Goal: Task Accomplishment & Management: Use online tool/utility

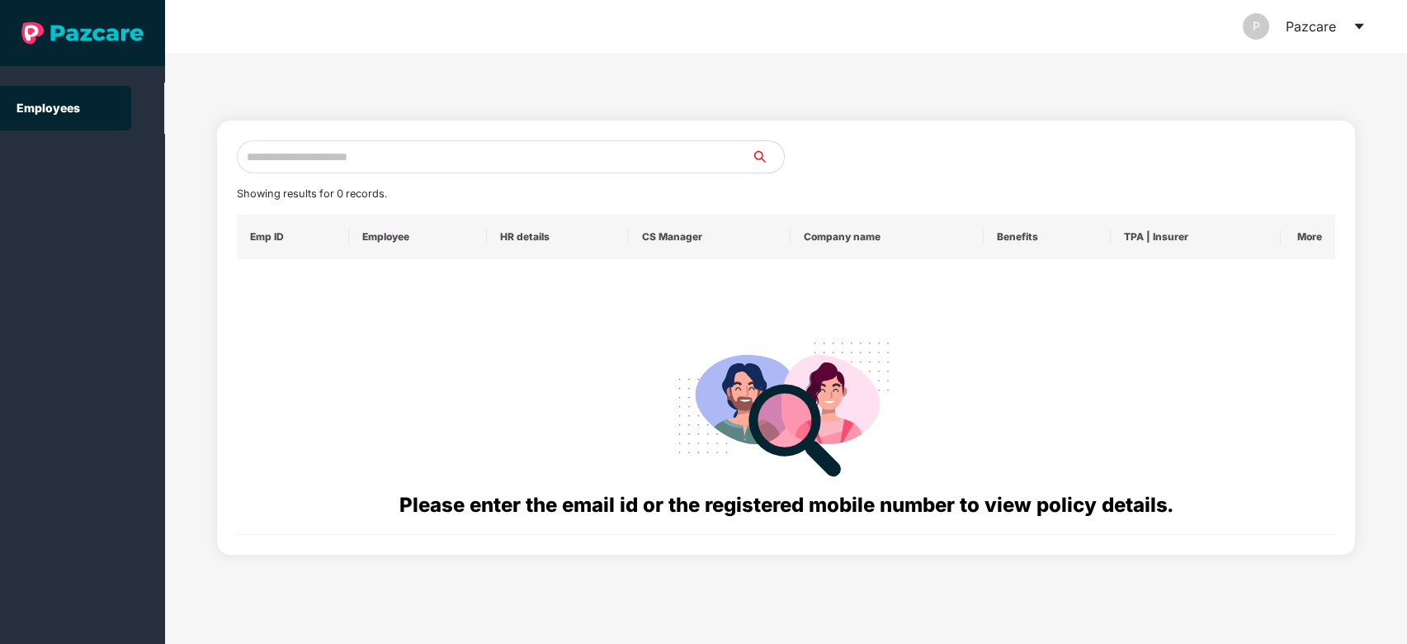
drag, startPoint x: 459, startPoint y: 174, endPoint x: 484, endPoint y: 154, distance: 32.2
click at [484, 154] on div "Showing results for 0 records. Emp ID Employee HR details CS Manager Company na…" at bounding box center [786, 337] width 1099 height 394
click at [484, 154] on input "text" at bounding box center [494, 156] width 515 height 33
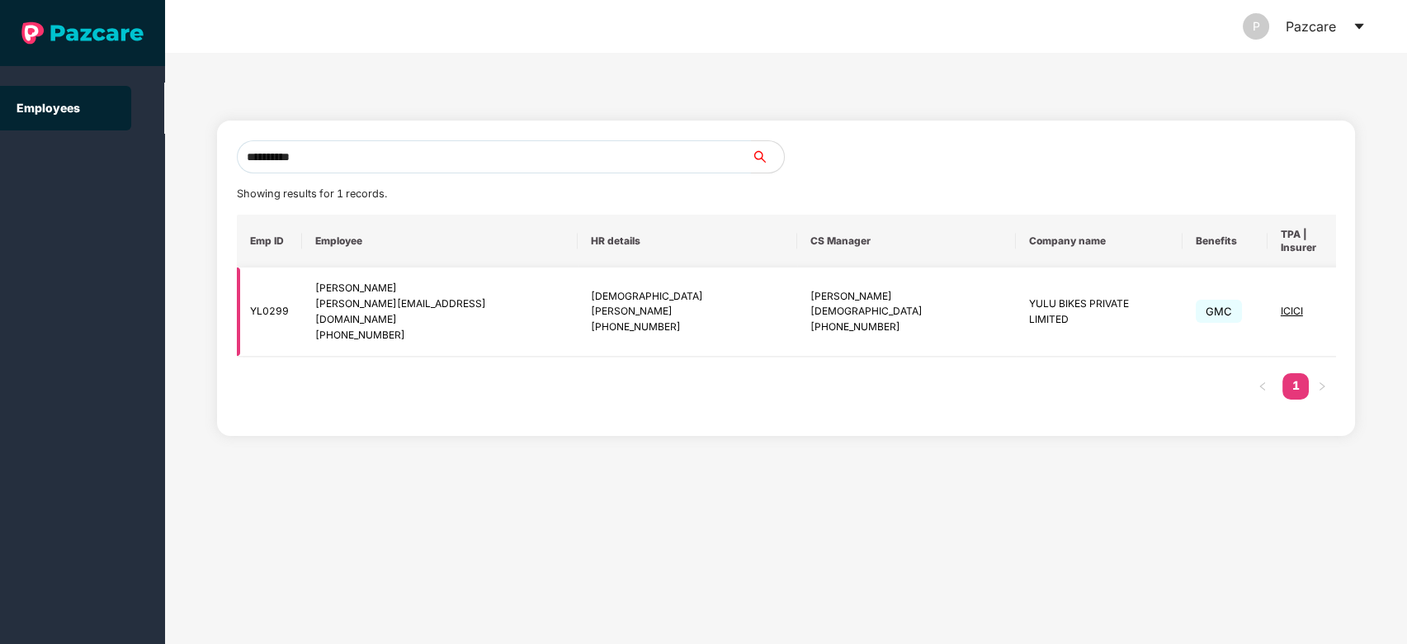
type input "**********"
click at [1381, 306] on img at bounding box center [1392, 311] width 23 height 23
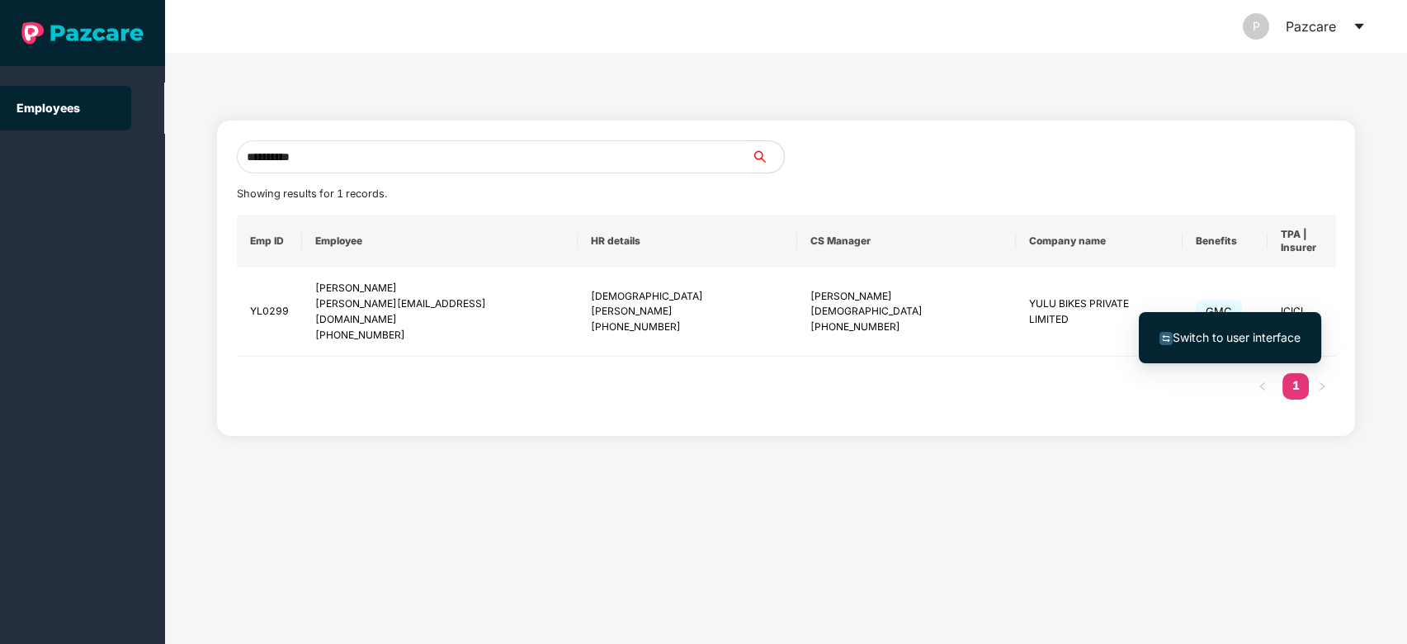
click at [1271, 333] on span "Switch to user interface" at bounding box center [1237, 337] width 128 height 14
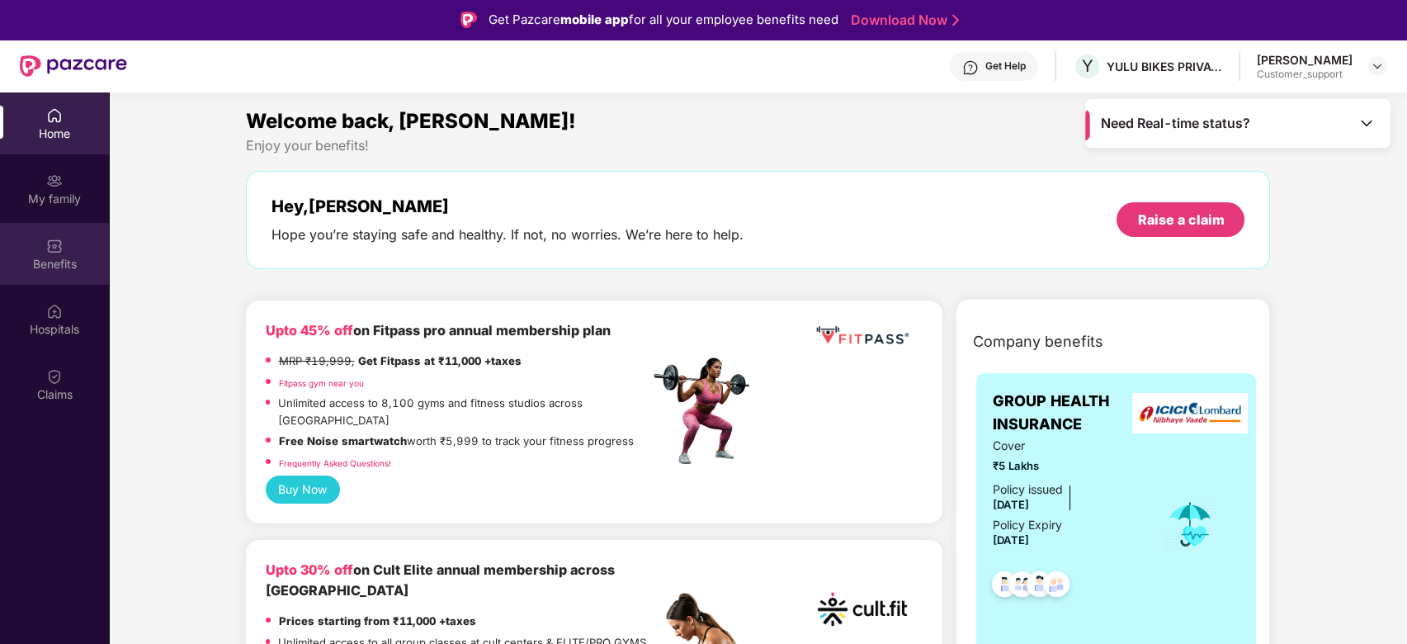
click at [35, 261] on div "Benefits" at bounding box center [54, 264] width 109 height 17
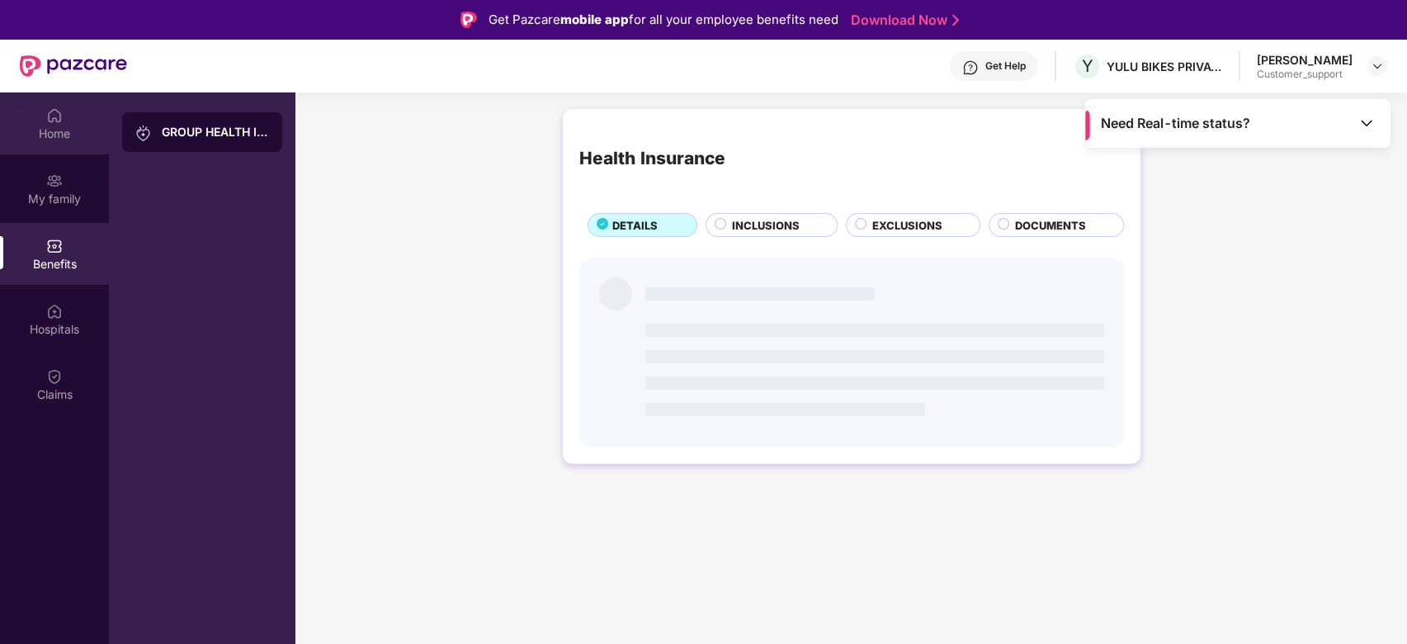
click at [52, 141] on div "Home" at bounding box center [54, 133] width 109 height 17
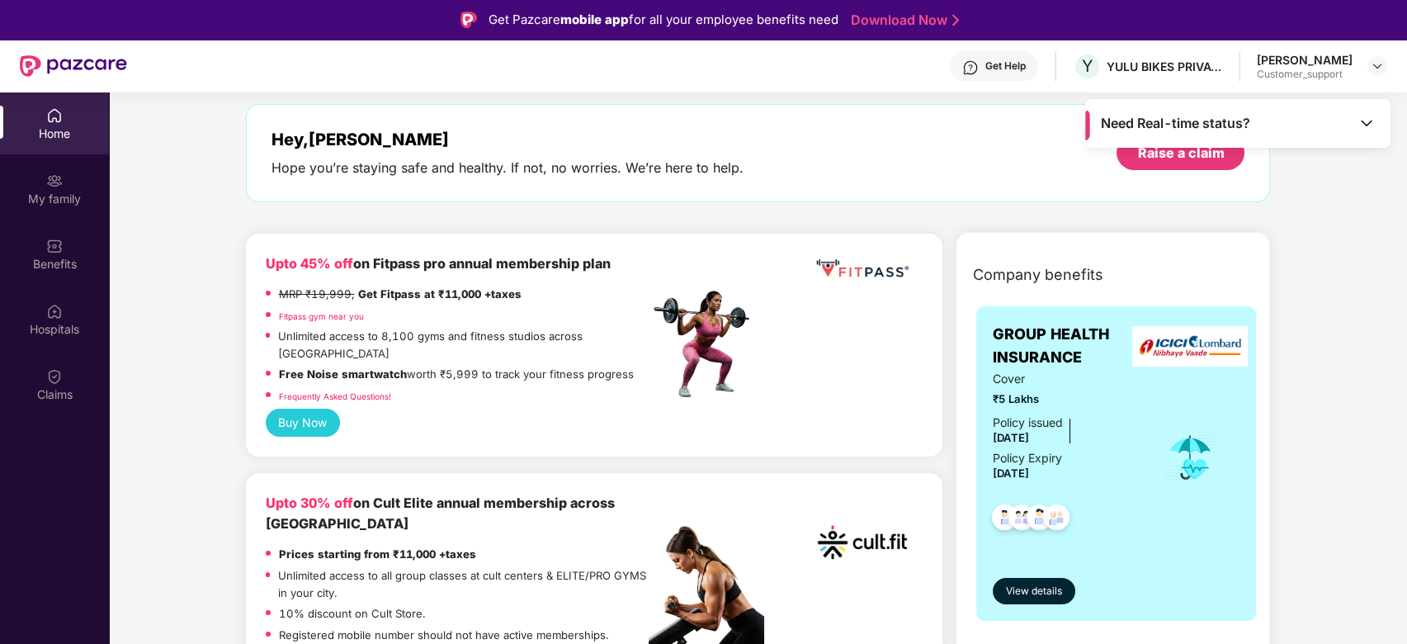
scroll to position [66, 0]
click at [53, 239] on img at bounding box center [54, 246] width 17 height 17
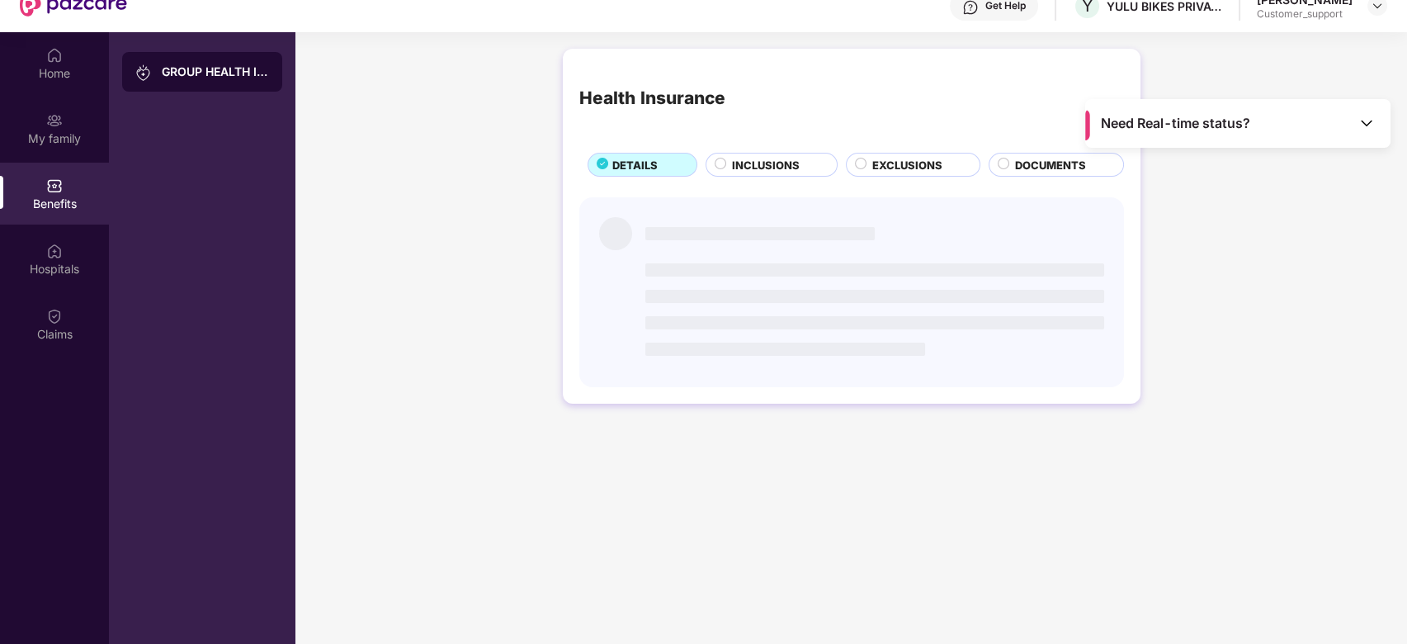
scroll to position [0, 0]
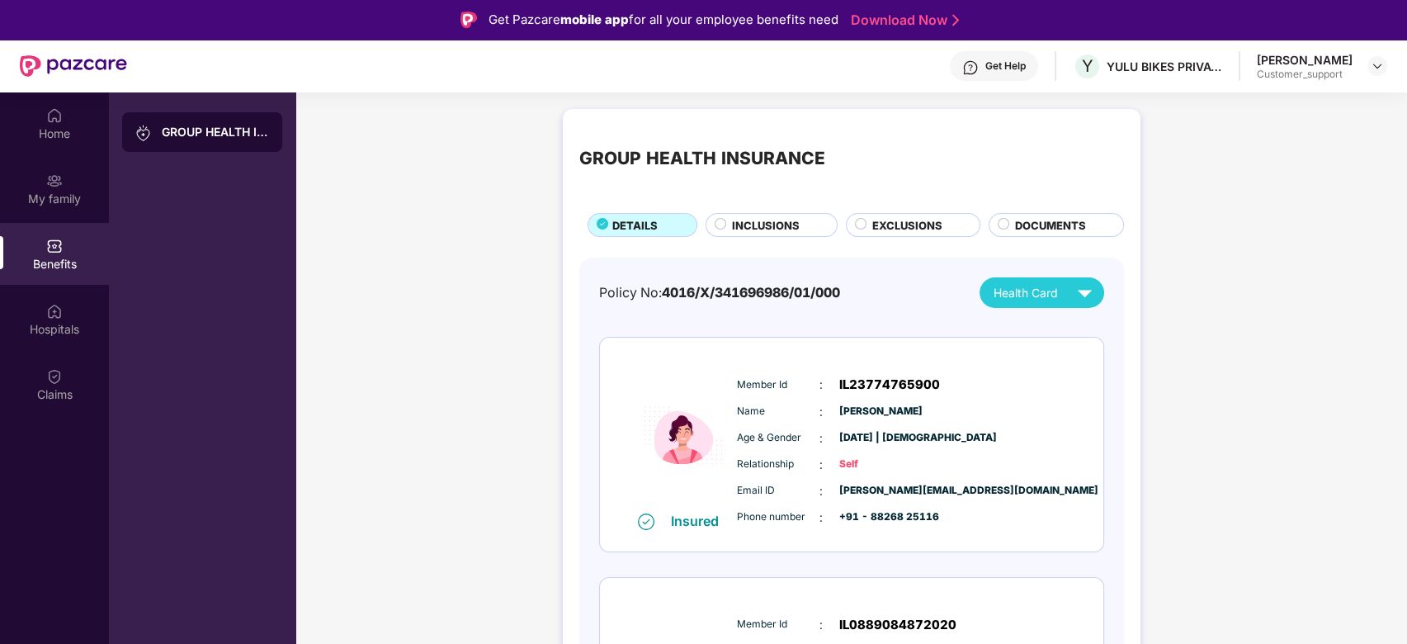
click at [73, 285] on div "Home My family Benefits Hospitals Claims" at bounding box center [54, 255] width 109 height 326
click at [36, 168] on div "My family" at bounding box center [54, 189] width 109 height 62
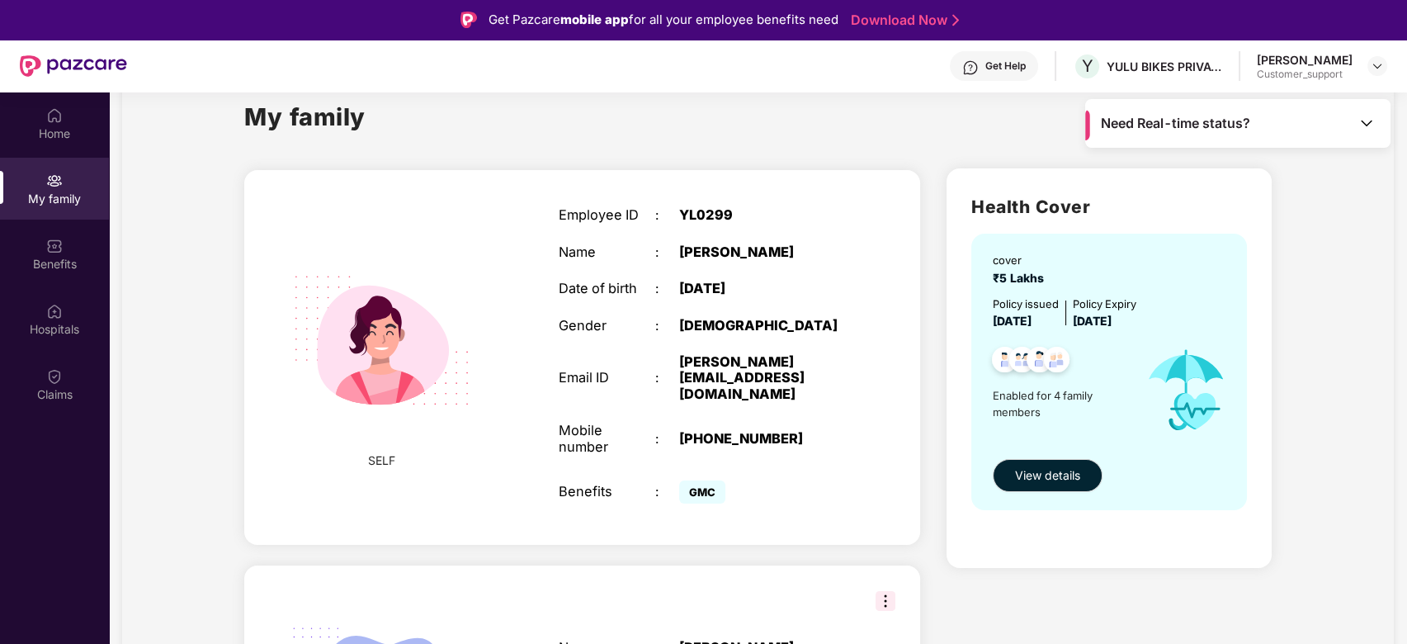
scroll to position [46, 0]
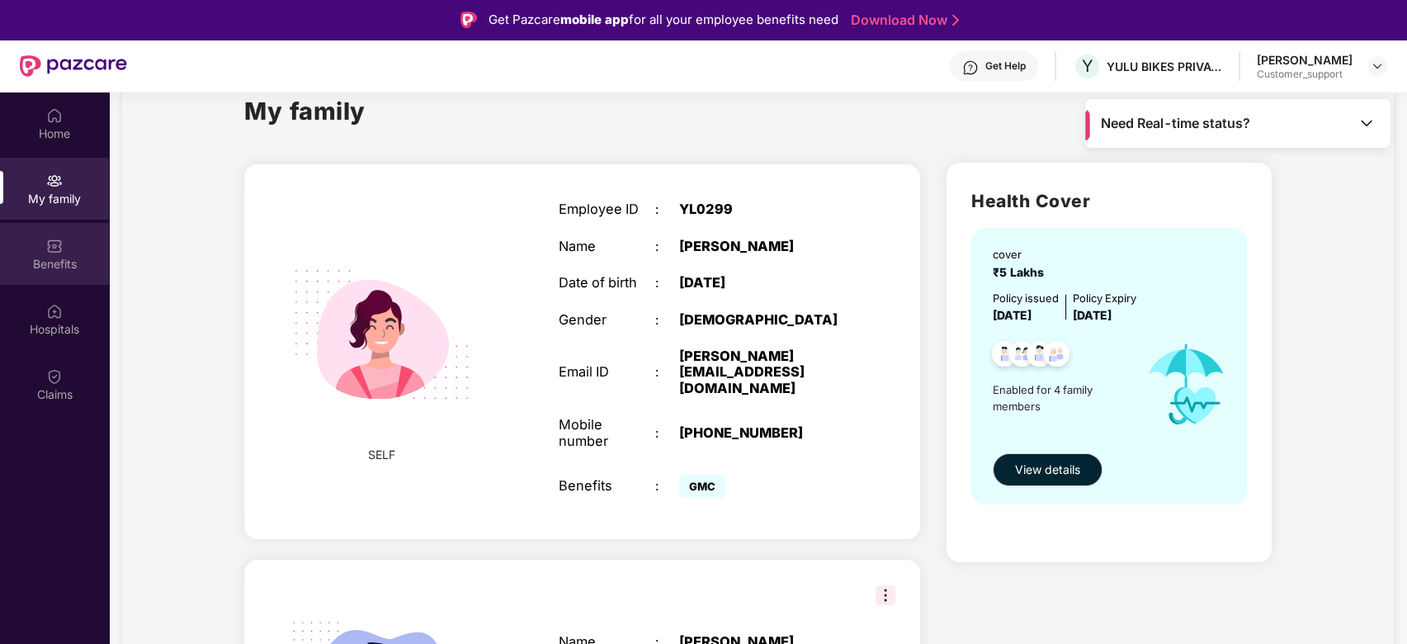
click at [38, 251] on div "Benefits" at bounding box center [54, 254] width 109 height 62
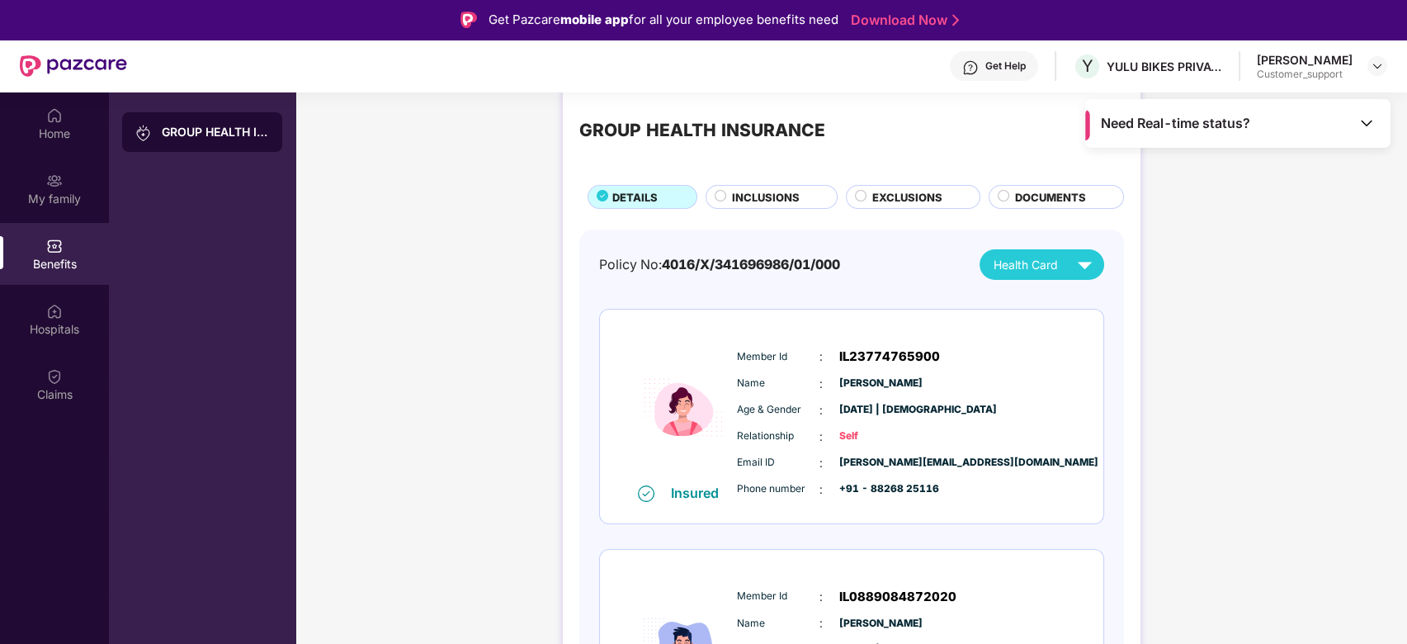
scroll to position [26, 0]
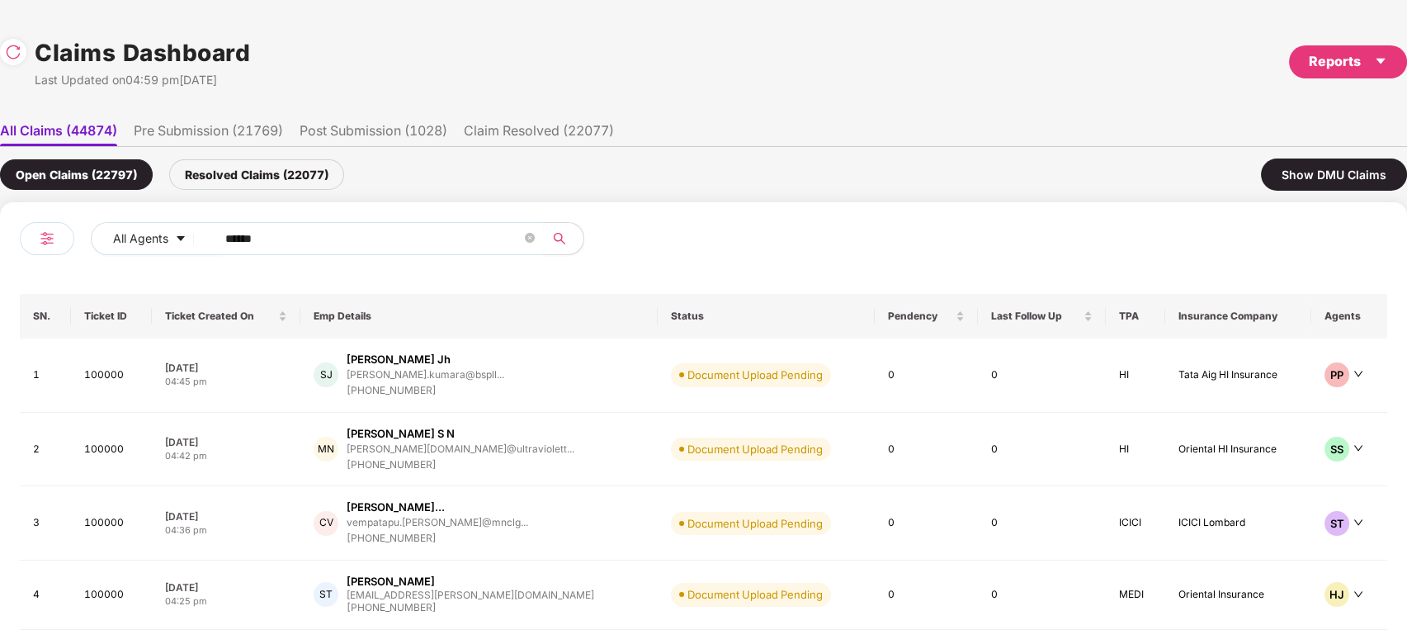
scroll to position [0, 1]
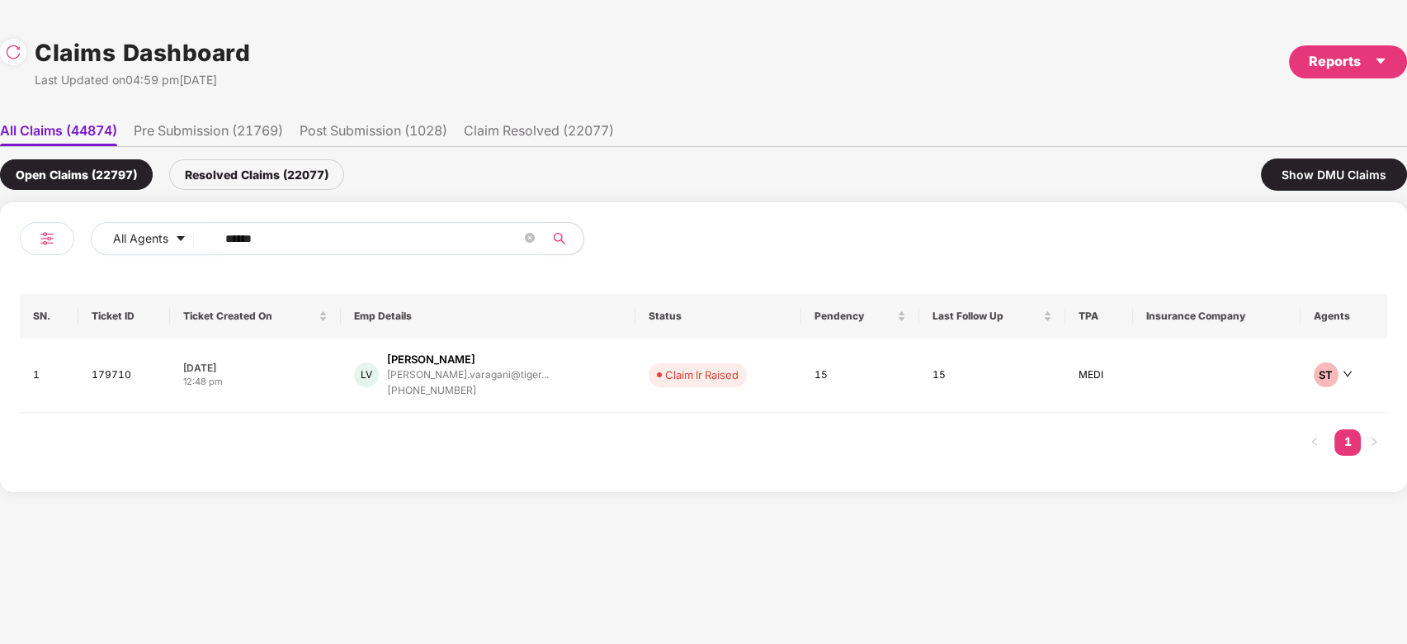
click at [376, 229] on input "******" at bounding box center [373, 238] width 296 height 25
paste input "text"
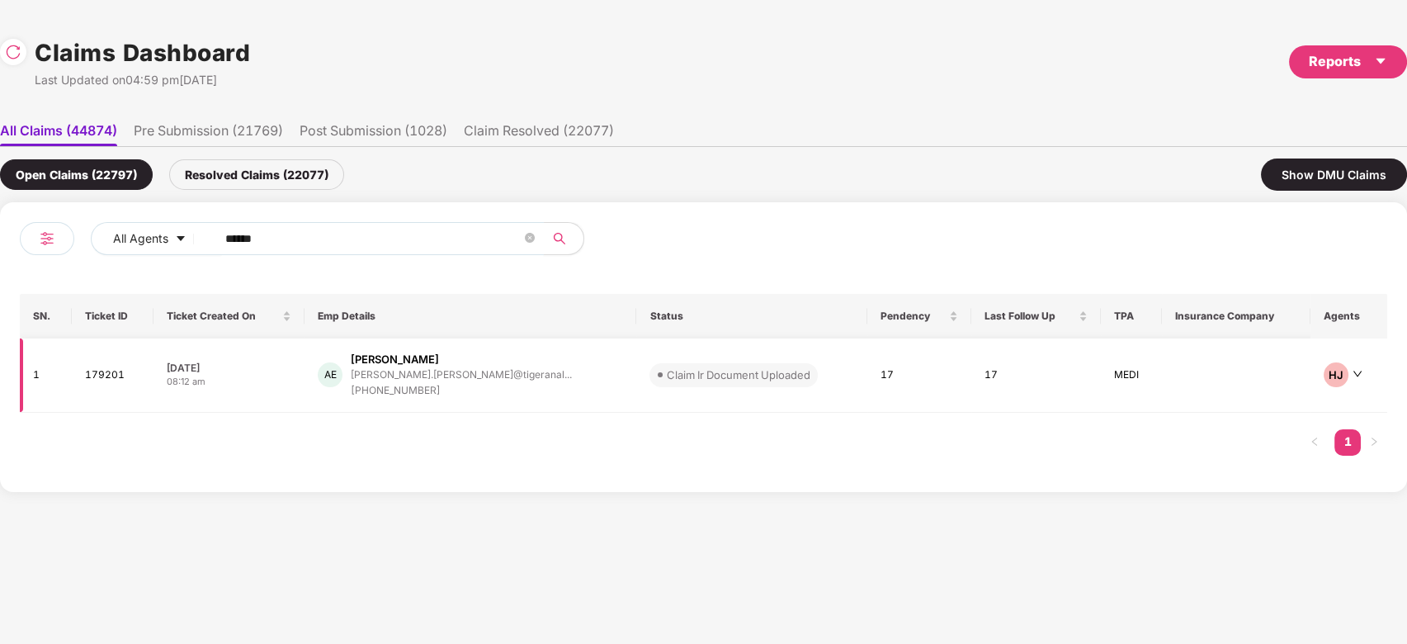
type input "******"
click at [500, 400] on td "AE Akhil Elluru akhil.elluru@tigeranal... +918500300616" at bounding box center [471, 375] width 332 height 74
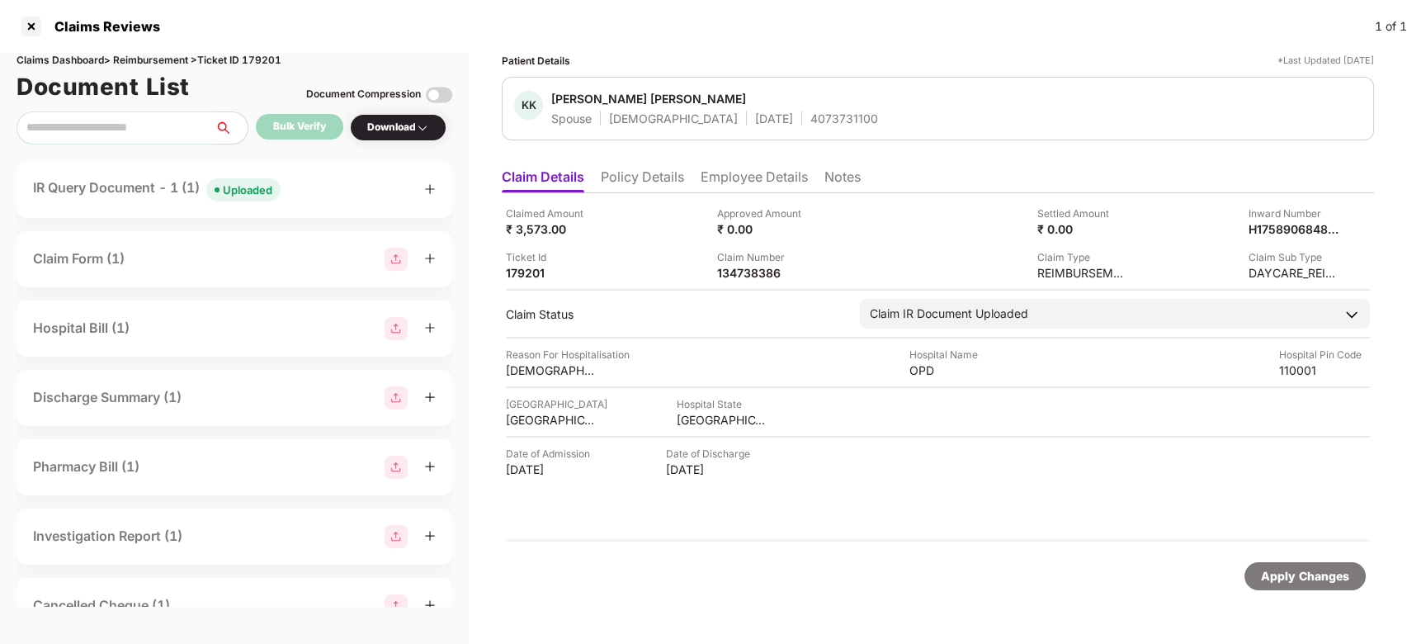
click at [744, 285] on div "Claimed Amount ₹ 3,573.00 Approved Amount ₹ 0.00 Settled Amount ₹ 0.00 Inward N…" at bounding box center [938, 367] width 872 height 348
click at [744, 281] on div "Claimed Amount ₹ 3,573.00 Approved Amount ₹ 0.00 Settled Amount ₹ 0.00 Inward N…" at bounding box center [938, 367] width 872 height 348
click at [744, 276] on div "134738386" at bounding box center [762, 273] width 91 height 16
copy div "134738386"
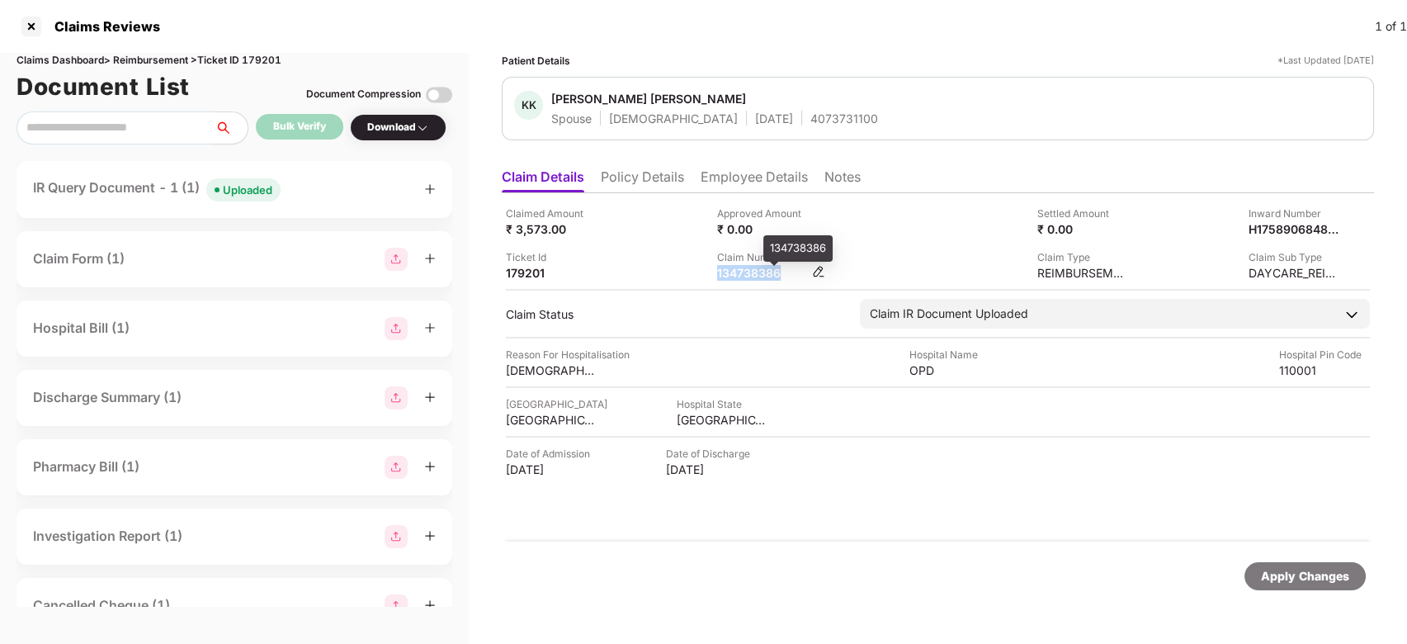
click at [744, 276] on div "134738386" at bounding box center [762, 273] width 91 height 16
